Goal: Task Accomplishment & Management: Complete application form

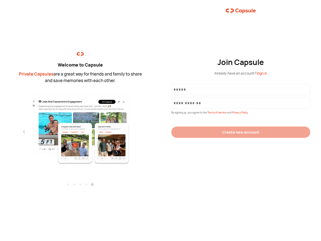
click at [160, 120] on div "Join Capsule Already have an account? Sign in By signing up, you agree to the T…" at bounding box center [240, 120] width 160 height 241
click at [80, 127] on img at bounding box center [81, 128] width 110 height 71
click at [0, 131] on div "Welcome to Capsule Private Capsules are a great way for friends and family to s…" at bounding box center [80, 120] width 160 height 241
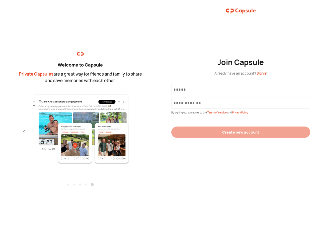
click at [0, 131] on div "Welcome to Capsule Private Capsules are a great way for friends and family to s…" at bounding box center [80, 120] width 160 height 241
click at [15, 131] on div "Welcome to Capsule Private Capsules are a great way for friends and family to s…" at bounding box center [80, 120] width 160 height 241
